Goal: Navigation & Orientation: Go to known website

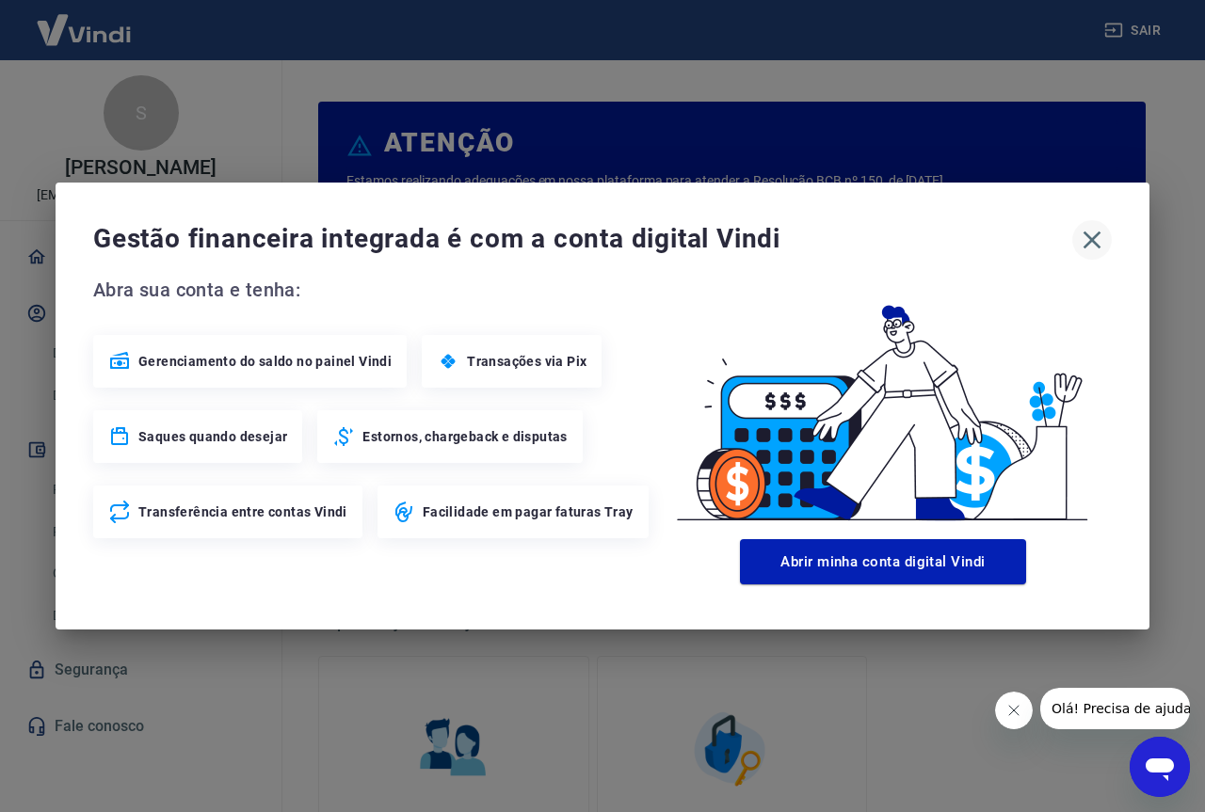
click at [1095, 234] on icon "button" at bounding box center [1092, 240] width 30 height 30
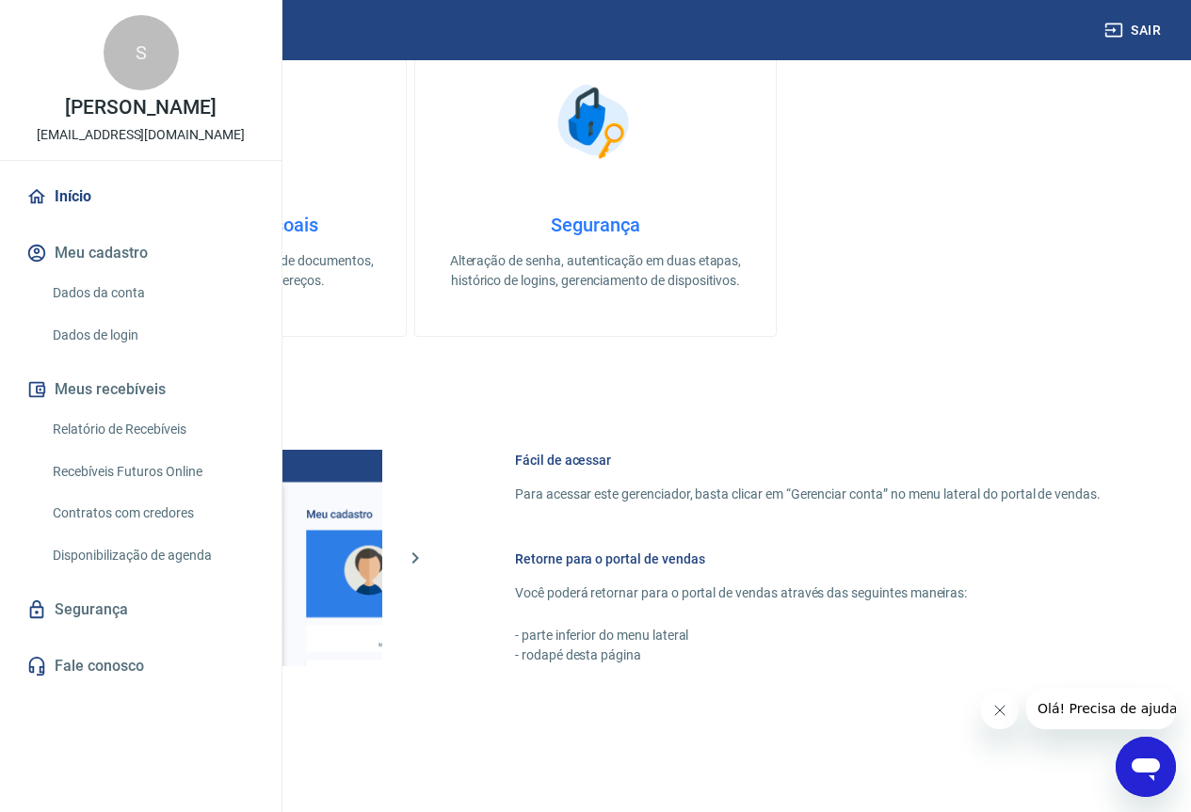
scroll to position [927, 0]
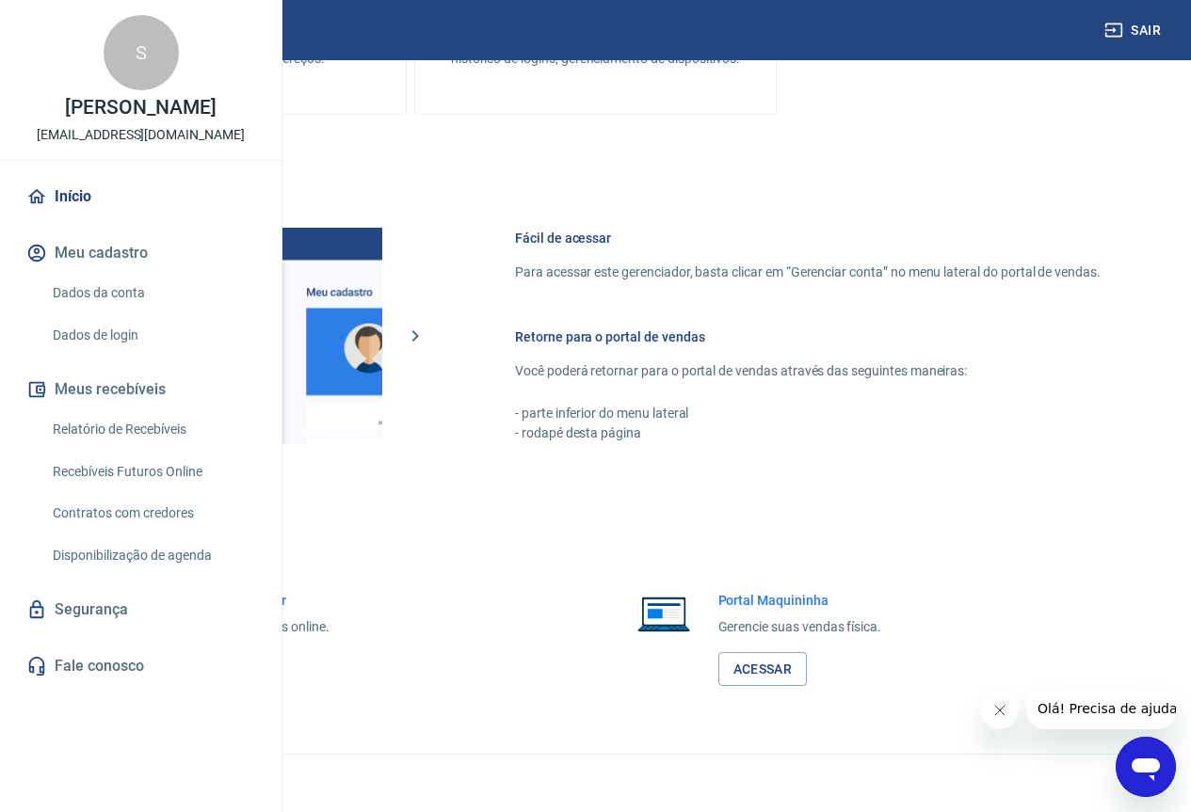
click at [251, 666] on link "Acessar" at bounding box center [206, 669] width 89 height 35
